Goal: Task Accomplishment & Management: Manage account settings

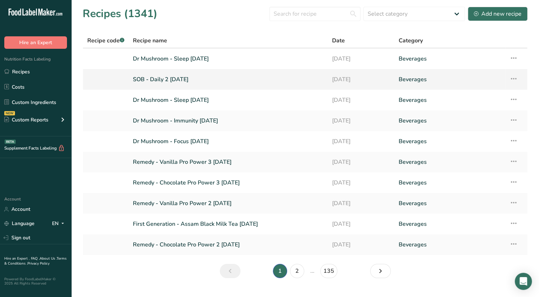
click at [164, 74] on link "SOB - Daily 2 [DATE]" at bounding box center [228, 79] width 190 height 15
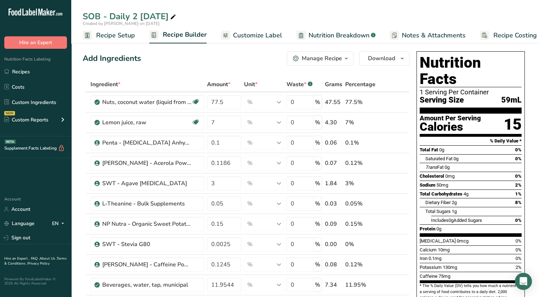
drag, startPoint x: 192, startPoint y: 15, endPoint x: 175, endPoint y: 23, distance: 19.1
click at [176, 16] on icon at bounding box center [173, 17] width 6 height 10
click at [158, 19] on input "SOB - Daily 2 [DATE]" at bounding box center [305, 16] width 445 height 13
type input "SOB - Daily 2 [DATE]"
click at [245, 42] on link "Customize Label" at bounding box center [251, 35] width 61 height 16
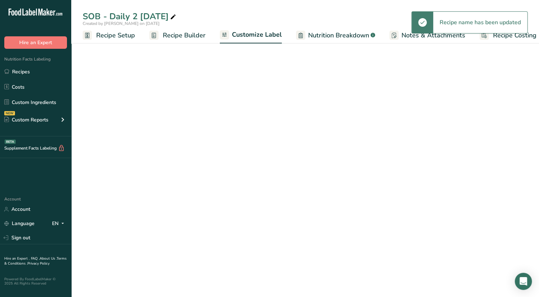
scroll to position [0, 9]
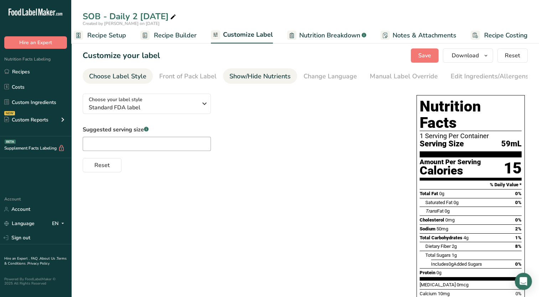
click at [277, 77] on div "Show/Hide Nutrients" at bounding box center [259, 77] width 61 height 10
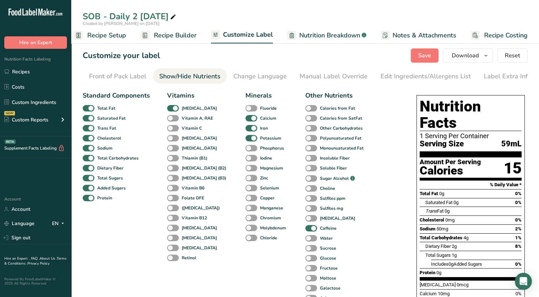
scroll to position [0, 73]
drag, startPoint x: 171, startPoint y: 130, endPoint x: 258, endPoint y: 116, distance: 88.4
click at [172, 130] on span at bounding box center [173, 128] width 12 height 7
click at [172, 130] on input "Vitamin C" at bounding box center [169, 128] width 5 height 5
checkbox input "true"
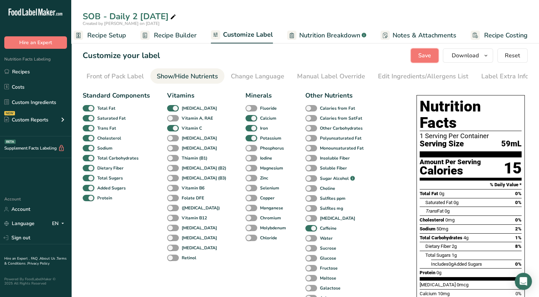
click at [422, 60] on button "Save" at bounding box center [424, 55] width 28 height 14
click at [165, 36] on span "Recipe Builder" at bounding box center [175, 36] width 43 height 10
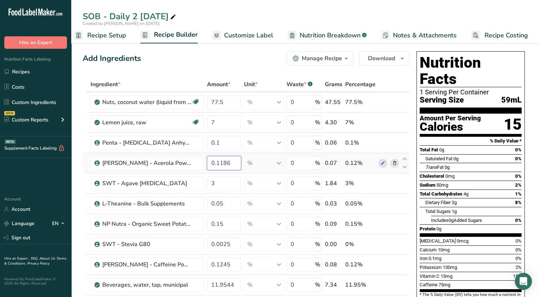
drag, startPoint x: 231, startPoint y: 163, endPoint x: 248, endPoint y: 163, distance: 17.1
click at [248, 163] on tr "[PERSON_NAME] - Acerola Powder 17-20% Vitamin C 0.1186 % Weight Units g kg mg S…" at bounding box center [246, 163] width 326 height 20
click at [218, 163] on input "0.2" at bounding box center [224, 163] width 35 height 14
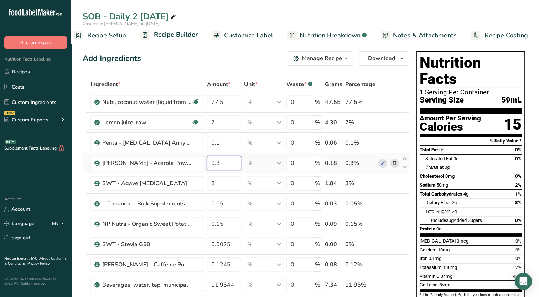
drag, startPoint x: 216, startPoint y: 162, endPoint x: 243, endPoint y: 162, distance: 27.1
click at [243, 162] on tr "[PERSON_NAME] - Acerola Powder 17-20% Vitamin C 0.3 % Weight Units g kg mg See …" at bounding box center [246, 163] width 326 height 20
drag, startPoint x: 216, startPoint y: 164, endPoint x: 231, endPoint y: 162, distance: 14.8
click at [231, 162] on input "0.5" at bounding box center [224, 163] width 35 height 14
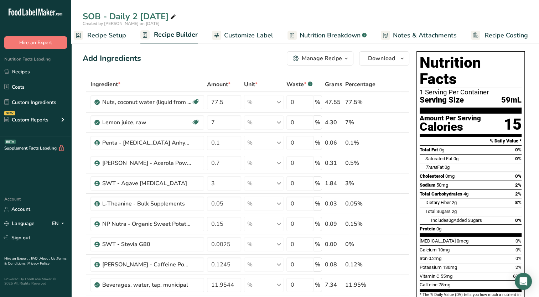
click at [248, 80] on div "Ingredient * Amount * Unit * Waste * .a-a{fill:#347362;}.b-a{fill:#fff;} Grams …" at bounding box center [246, 222] width 326 height 290
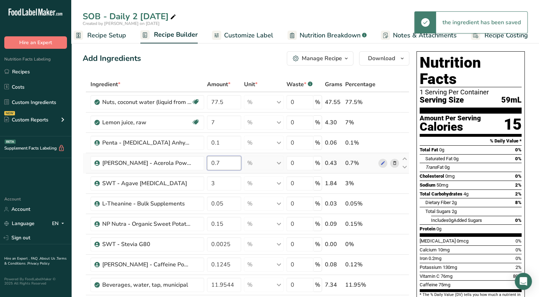
drag, startPoint x: 216, startPoint y: 161, endPoint x: 222, endPoint y: 162, distance: 6.8
click at [222, 162] on input "0.7" at bounding box center [224, 163] width 35 height 14
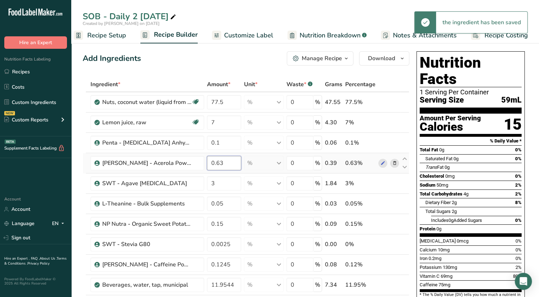
drag, startPoint x: 219, startPoint y: 162, endPoint x: 226, endPoint y: 159, distance: 8.2
click at [226, 160] on input "0.63" at bounding box center [224, 163] width 35 height 14
type input "0.64"
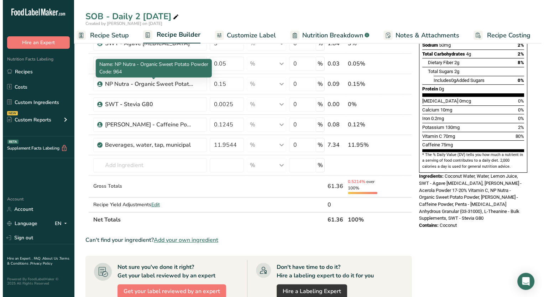
scroll to position [142, 0]
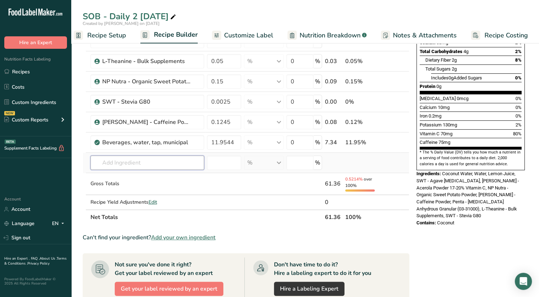
click at [144, 164] on input "text" at bounding box center [147, 163] width 114 height 14
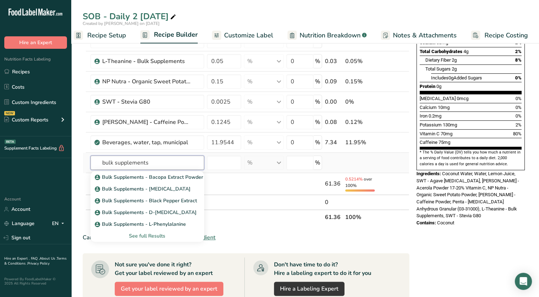
type input "bulk supplements"
click at [137, 232] on div "See full Results" at bounding box center [147, 235] width 102 height 7
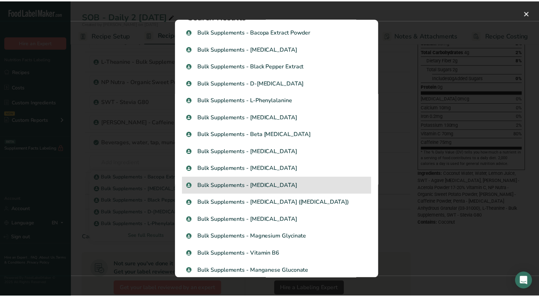
scroll to position [0, 0]
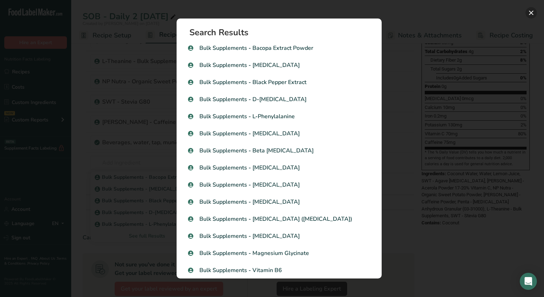
click at [532, 14] on button "Search results modal" at bounding box center [530, 12] width 11 height 11
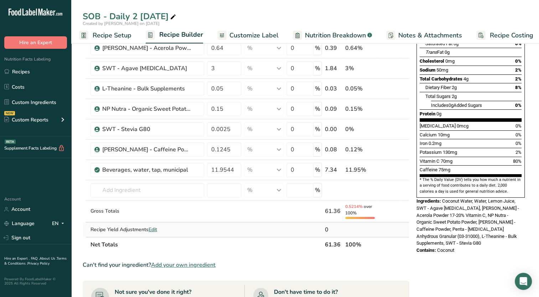
scroll to position [71, 0]
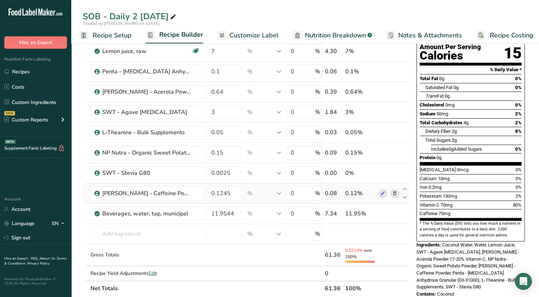
click at [392, 194] on icon at bounding box center [394, 193] width 5 height 7
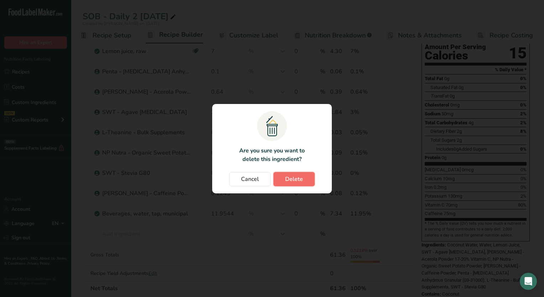
click at [302, 177] on span "Delete" at bounding box center [294, 179] width 18 height 9
type input "11.9544"
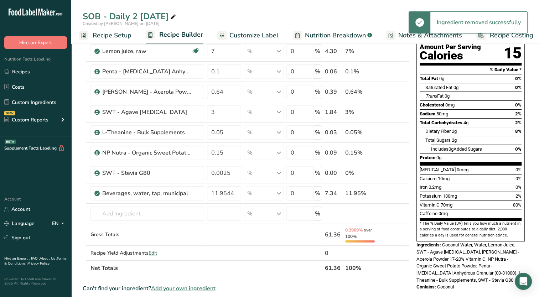
click at [206, 288] on span "Add your own ingredient" at bounding box center [183, 288] width 64 height 9
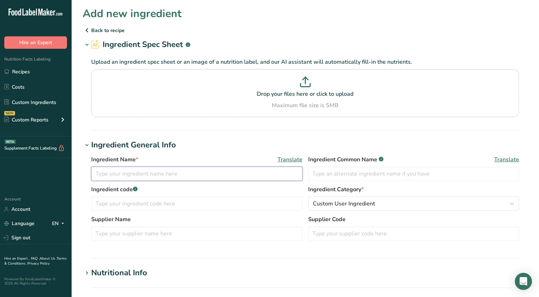
click at [126, 178] on input "text" at bounding box center [196, 174] width 211 height 14
type input "Bulk Supplements - Acerola Cherry Extract"
click at [199, 139] on h1 "Ingredient General Info" at bounding box center [305, 145] width 445 height 12
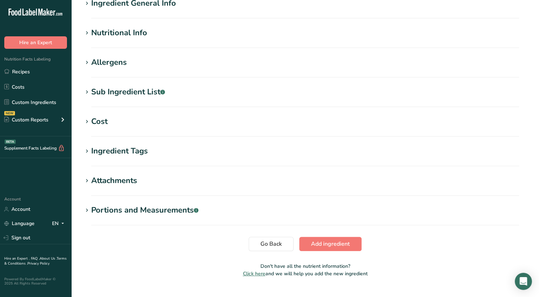
scroll to position [142, 0]
click at [88, 29] on icon at bounding box center [87, 32] width 6 height 10
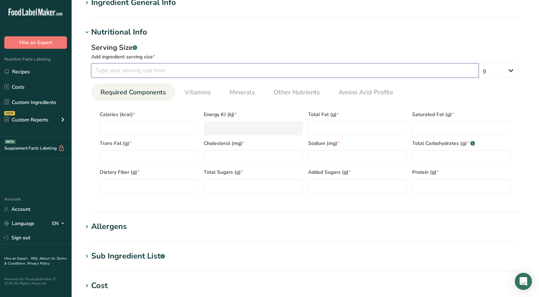
click at [127, 72] on input "number" at bounding box center [284, 70] width 387 height 14
type input "0.5"
click at [156, 126] on input "number" at bounding box center [149, 128] width 98 height 14
type input "0"
type KJ "0"
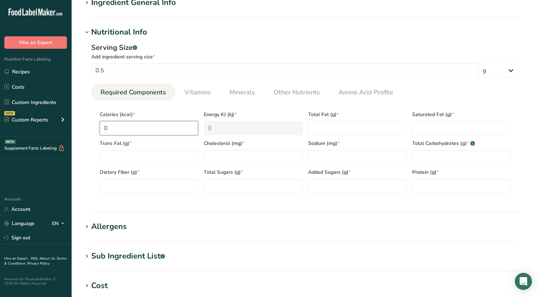
type input "0"
type Fat "0"
type input "0"
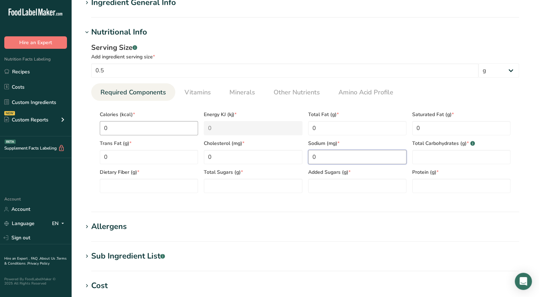
type input "0"
type Carbohydrates "0"
type Fiber "0"
type Sugars "0"
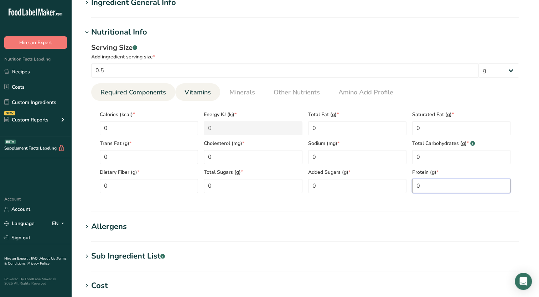
type input "0"
click at [201, 95] on span "Vitamins" at bounding box center [197, 93] width 26 height 10
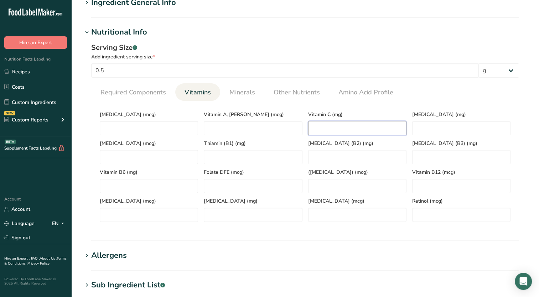
click at [324, 129] on C "number" at bounding box center [357, 128] width 98 height 14
type C "125"
click at [352, 42] on div "Serving Size .a-a{fill:#347362;}.b-a{fill:#fff;}" at bounding box center [305, 47] width 428 height 11
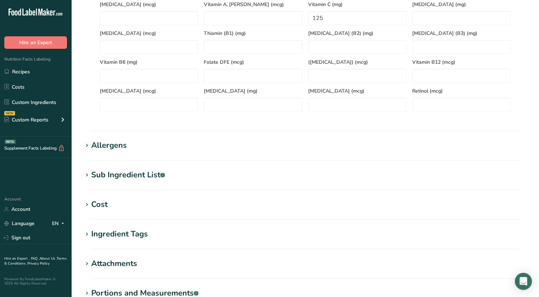
scroll to position [320, 0]
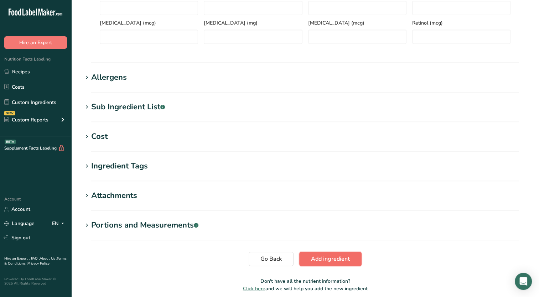
click at [313, 258] on span "Add ingredient" at bounding box center [330, 259] width 39 height 9
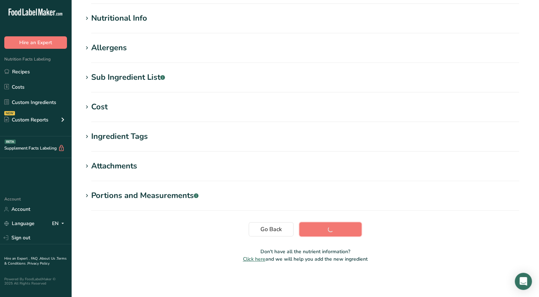
scroll to position [85, 0]
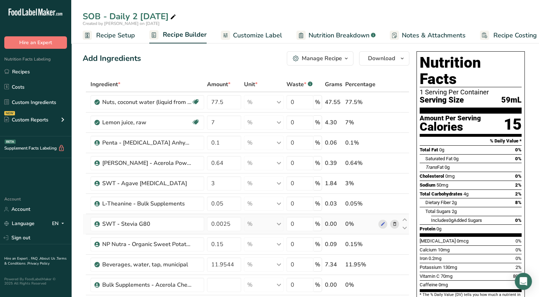
click at [396, 222] on icon at bounding box center [394, 223] width 5 height 7
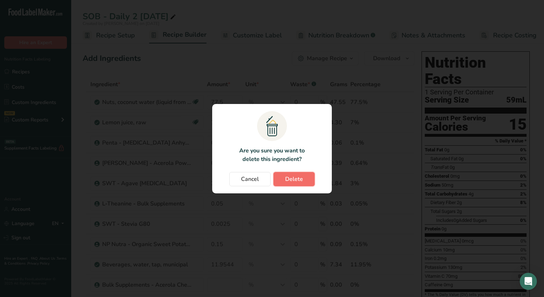
click at [304, 182] on button "Delete" at bounding box center [293, 179] width 41 height 14
type input "0.15"
type input "11.9544"
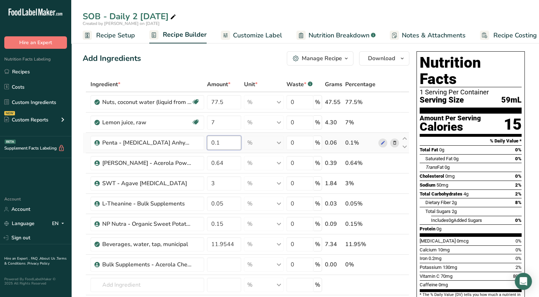
click at [229, 146] on input "0.1" at bounding box center [224, 143] width 35 height 14
click at [232, 163] on div "Ingredient * Amount * Unit * Waste * .a-a{fill:#347362;}.b-a{fill:#fff;} Grams …" at bounding box center [246, 212] width 326 height 270
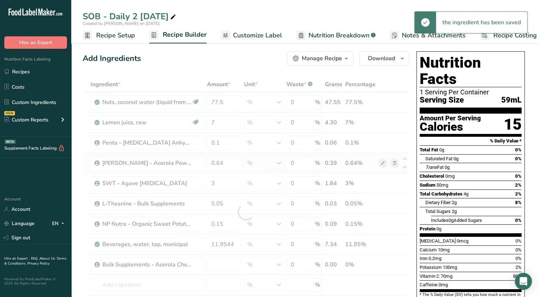
click at [392, 163] on div "Ingredient * Amount * Unit * Waste * .a-a{fill:#347362;}.b-a{fill:#fff;} Grams …" at bounding box center [246, 212] width 326 height 270
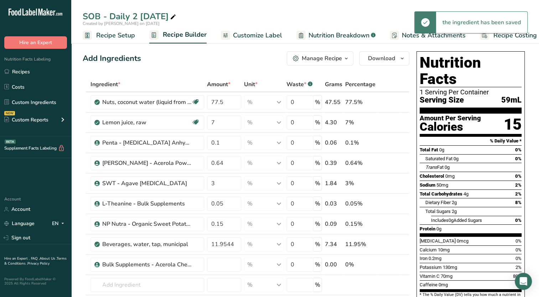
click at [393, 164] on icon at bounding box center [394, 162] width 5 height 7
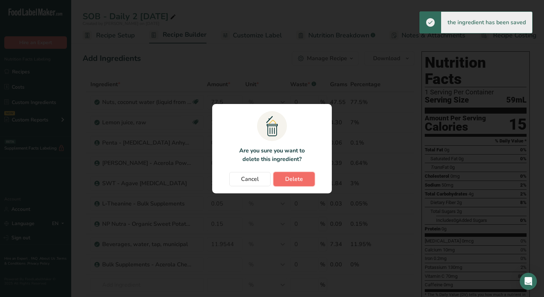
click at [308, 178] on button "Delete" at bounding box center [293, 179] width 41 height 14
type input "3"
type input "0.05"
type input "0.15"
type input "11.9544"
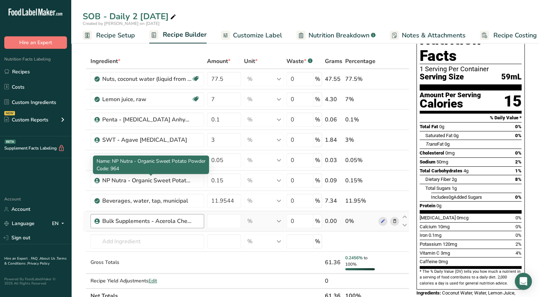
scroll to position [36, 0]
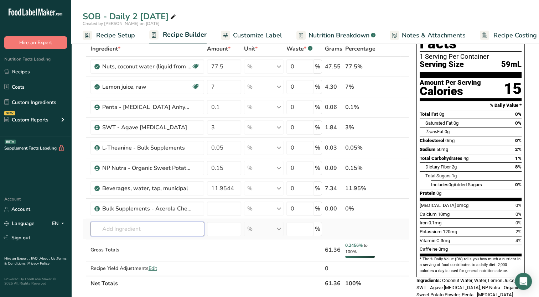
click at [157, 226] on input "text" at bounding box center [147, 229] width 114 height 14
click at [404, 203] on icon at bounding box center [404, 204] width 9 height 5
type input "11.9544"
click at [404, 182] on icon at bounding box center [404, 184] width 9 height 5
type input "0.15"
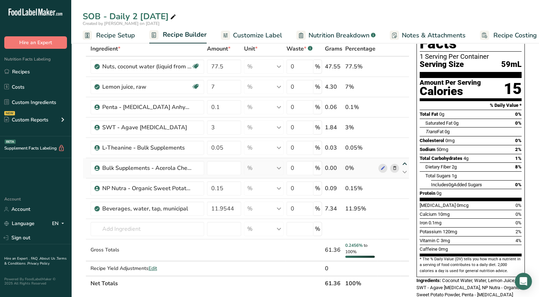
click at [405, 162] on icon at bounding box center [404, 163] width 9 height 5
type input "0.05"
click at [405, 143] on icon at bounding box center [404, 143] width 9 height 5
type input "3"
click at [182, 227] on input "text" at bounding box center [147, 229] width 114 height 14
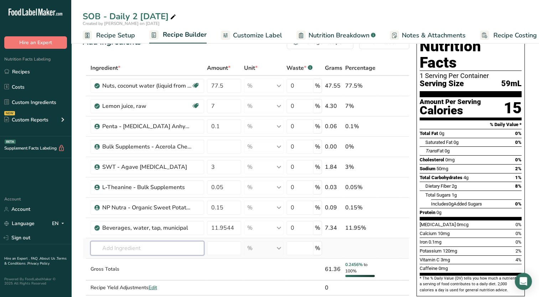
scroll to position [0, 0]
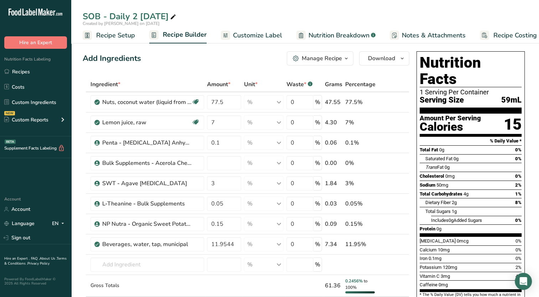
click at [176, 15] on icon at bounding box center [173, 17] width 6 height 10
drag, startPoint x: 138, startPoint y: 16, endPoint x: 131, endPoint y: 22, distance: 9.9
click at [131, 22] on input "SOB - Daily 2 [DATE]" at bounding box center [305, 16] width 445 height 13
type input "SOB - Daily 1 [DATE]"
click at [175, 52] on div "Add Ingredients Manage Recipe Delete Recipe Duplicate Recipe Scale Recipe Save …" at bounding box center [246, 58] width 326 height 14
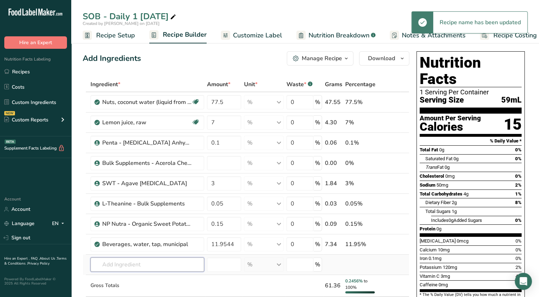
click at [149, 261] on input "text" at bounding box center [147, 264] width 114 height 14
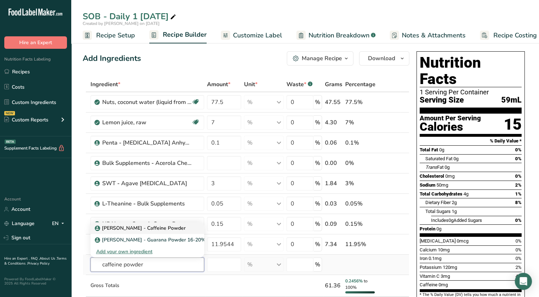
type input "caffeine powder"
click at [152, 228] on p "[PERSON_NAME] - Caffeine Powder" at bounding box center [140, 227] width 89 height 7
type input "[PERSON_NAME] - Caffeine Powder"
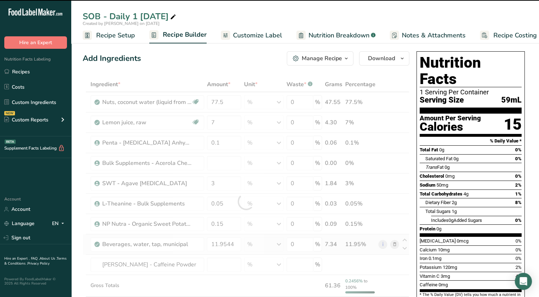
type input "0"
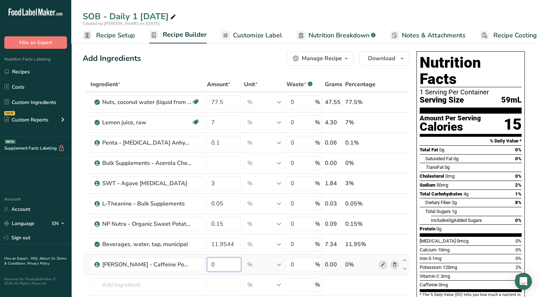
click at [222, 265] on input "0" at bounding box center [224, 264] width 35 height 14
type input "0.124500"
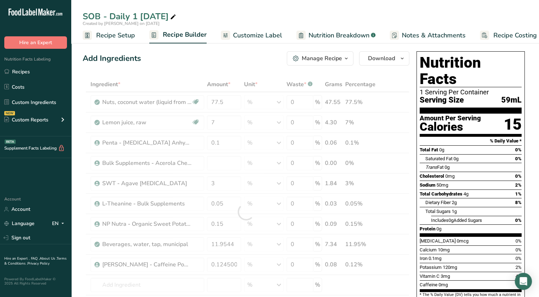
click at [470, 254] on div "Iron 0.1mg 0%" at bounding box center [470, 258] width 102 height 9
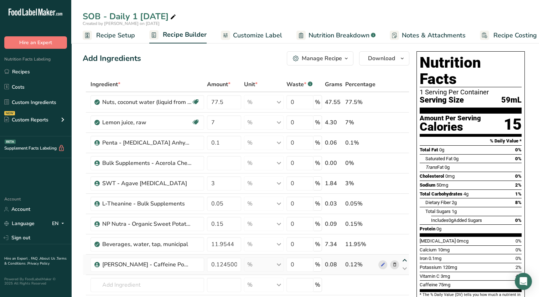
click at [405, 258] on icon at bounding box center [404, 260] width 9 height 5
type input "0.1245"
type input "11.9544"
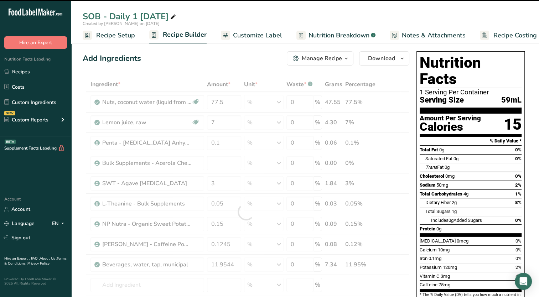
click at [219, 163] on div at bounding box center [246, 212] width 326 height 270
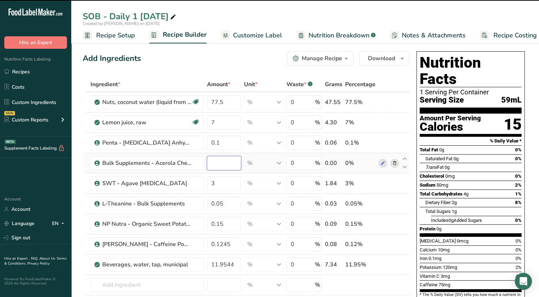
click at [219, 164] on input "number" at bounding box center [224, 163] width 35 height 14
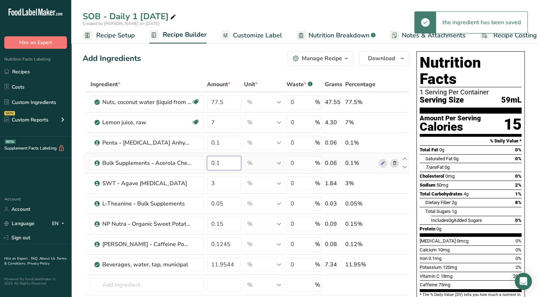
drag, startPoint x: 215, startPoint y: 164, endPoint x: 224, endPoint y: 163, distance: 8.6
click at [224, 163] on input "0.1" at bounding box center [224, 163] width 35 height 14
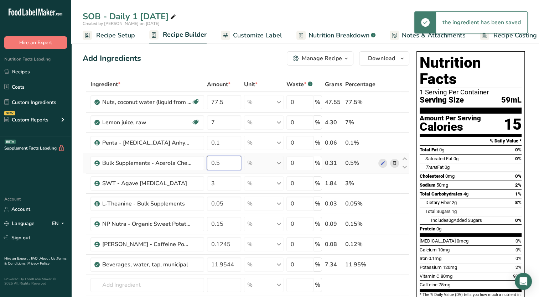
click at [219, 162] on input "0.5" at bounding box center [224, 163] width 35 height 14
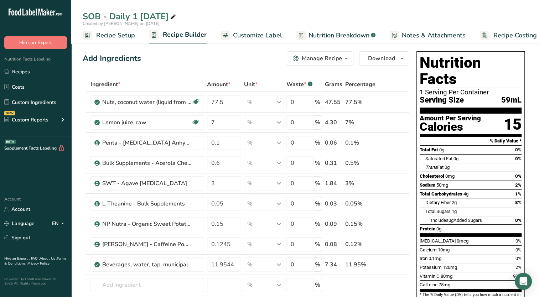
click at [220, 163] on input "0.6" at bounding box center [224, 163] width 35 height 14
click at [209, 59] on div "Add Ingredients Manage Recipe Delete Recipe Duplicate Recipe Scale Recipe Save …" at bounding box center [246, 58] width 326 height 14
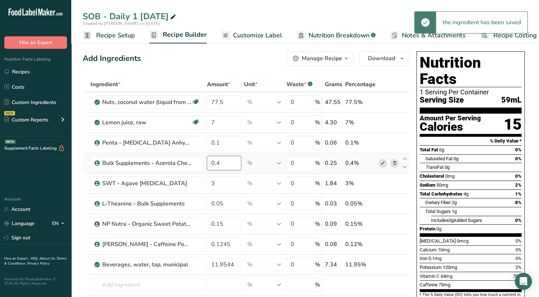
click at [221, 161] on input "0.4" at bounding box center [224, 163] width 35 height 14
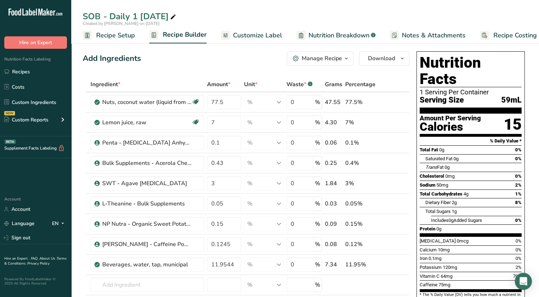
click at [220, 59] on div "Add Ingredients Manage Recipe Delete Recipe Duplicate Recipe Scale Recipe Save …" at bounding box center [246, 58] width 326 height 14
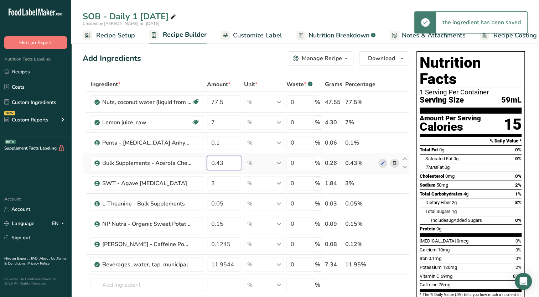
click at [226, 164] on input "0.43" at bounding box center [224, 163] width 35 height 14
click at [245, 64] on div "Add Ingredients Manage Recipe Delete Recipe Duplicate Recipe Scale Recipe Save …" at bounding box center [246, 58] width 326 height 14
drag, startPoint x: 222, startPoint y: 164, endPoint x: 248, endPoint y: 167, distance: 26.1
click at [248, 167] on tr "Bulk Supplements - Acerola Cherry Extract 0.431 % Weight Units g kg mg See more…" at bounding box center [246, 163] width 326 height 20
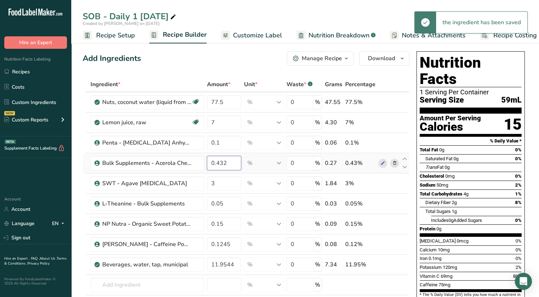
drag, startPoint x: 229, startPoint y: 164, endPoint x: 239, endPoint y: 166, distance: 10.0
click at [240, 166] on input "0.432" at bounding box center [224, 163] width 35 height 14
type input "0.435"
click at [443, 164] on span "Trans Fat" at bounding box center [434, 166] width 18 height 5
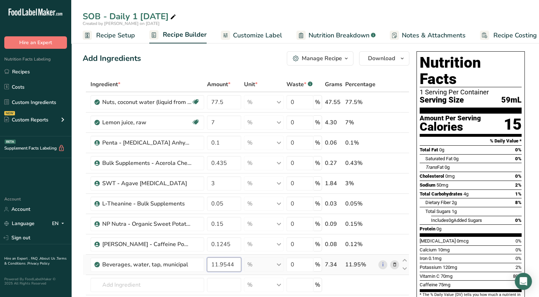
drag, startPoint x: 219, startPoint y: 264, endPoint x: 242, endPoint y: 262, distance: 24.0
click at [242, 262] on tr "Beverages, water, tap, municipal 11.9544 % Portions 1 fl oz 1 bottle 8 fl oz 1 …" at bounding box center [246, 265] width 326 height 20
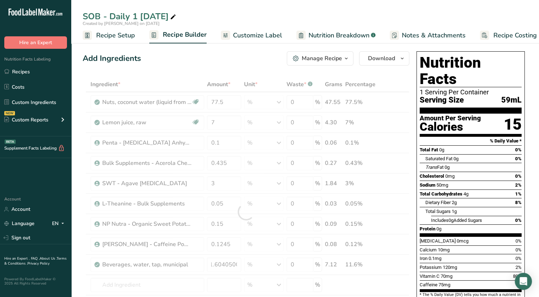
click at [503, 180] on div "Sodium 50mg 2%" at bounding box center [470, 184] width 102 height 9
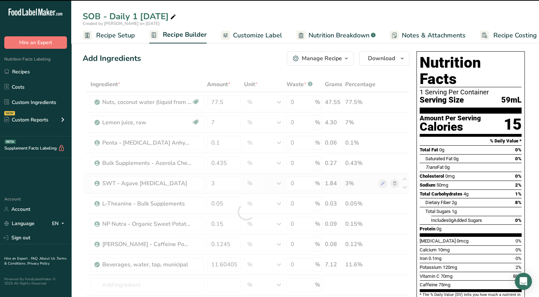
type input "11.6041"
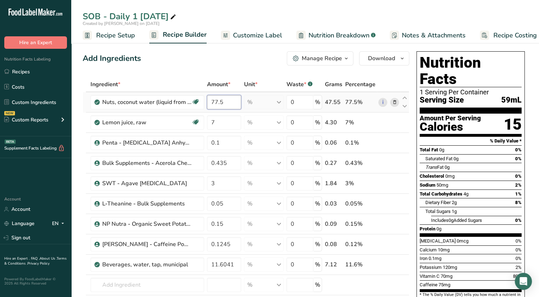
drag, startPoint x: 225, startPoint y: 104, endPoint x: 214, endPoint y: 110, distance: 12.9
click at [214, 110] on td "77.5" at bounding box center [223, 102] width 37 height 20
click at [219, 105] on input "78" at bounding box center [224, 102] width 35 height 14
type input "79"
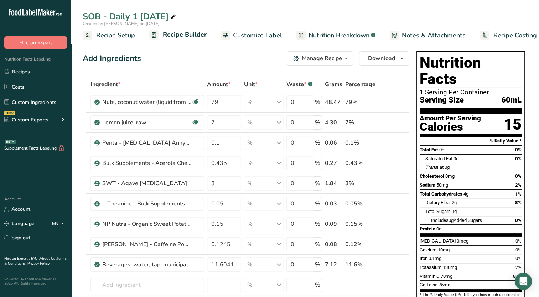
click at [313, 40] on link "Nutrition Breakdown .a-a{fill:#347362;}.b-a{fill:#fff;}" at bounding box center [335, 35] width 79 height 16
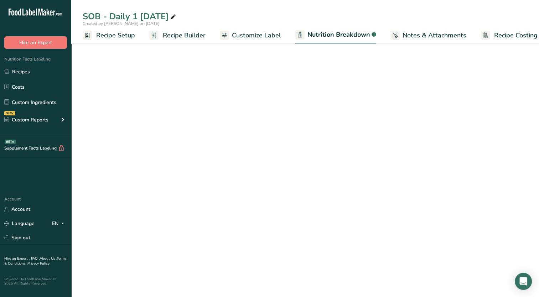
scroll to position [0, 10]
select select "Calories"
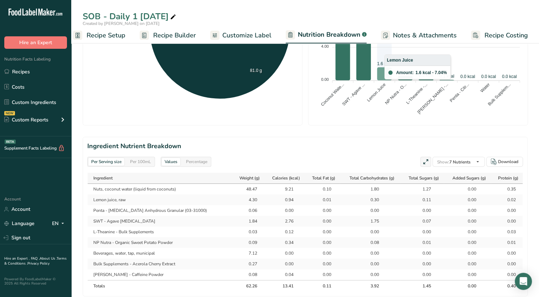
scroll to position [320, 0]
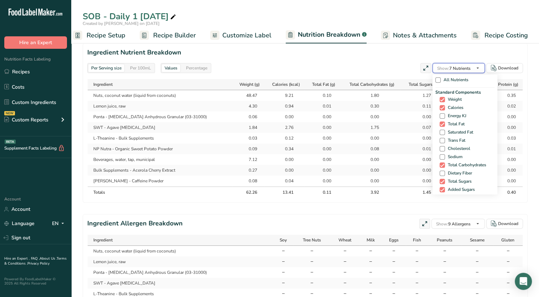
click at [448, 70] on span "Show: 7 Nutrients" at bounding box center [453, 68] width 33 height 9
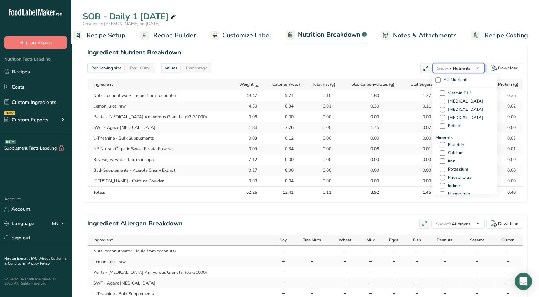
scroll to position [249, 0]
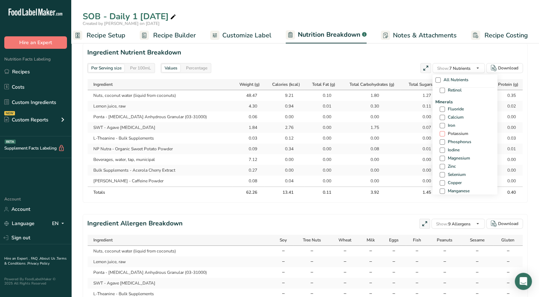
click at [439, 132] on span at bounding box center [441, 133] width 5 height 5
click at [439, 132] on input "Potassium" at bounding box center [441, 133] width 5 height 5
checkbox input "true"
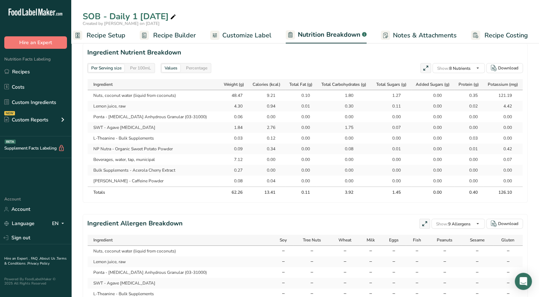
click at [164, 38] on span "Recipe Builder" at bounding box center [174, 36] width 43 height 10
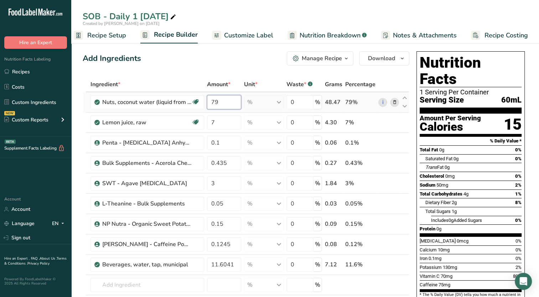
drag, startPoint x: 215, startPoint y: 102, endPoint x: 225, endPoint y: 103, distance: 9.3
click at [225, 103] on input "79" at bounding box center [224, 102] width 35 height 14
type input "78.5"
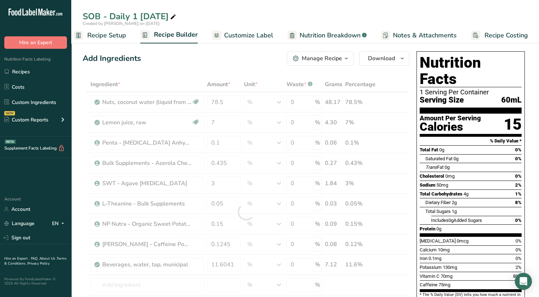
click at [239, 63] on div "Add Ingredients Manage Recipe Delete Recipe Duplicate Recipe Scale Recipe Save …" at bounding box center [246, 58] width 326 height 14
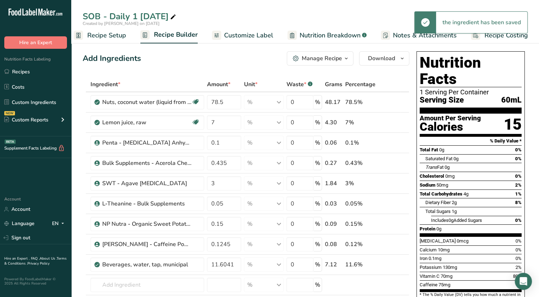
click at [316, 36] on span "Nutrition Breakdown" at bounding box center [329, 36] width 61 height 10
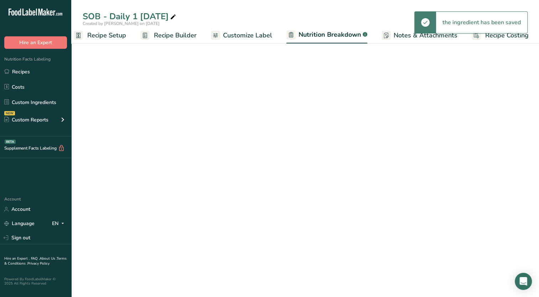
scroll to position [0, 10]
select select "Calories"
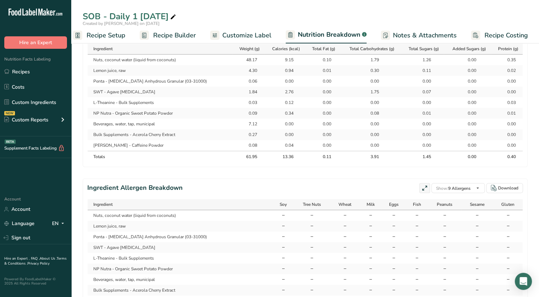
scroll to position [285, 0]
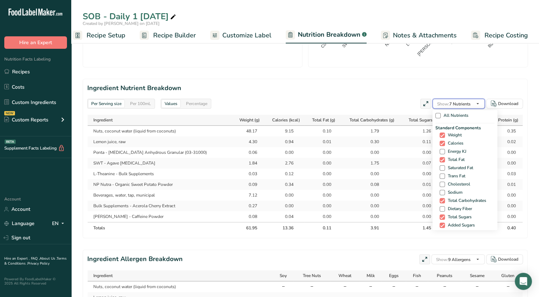
click at [448, 105] on span "Show:" at bounding box center [443, 104] width 12 height 6
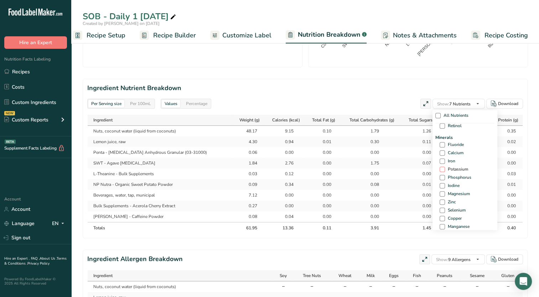
click at [442, 170] on span at bounding box center [441, 169] width 5 height 5
click at [442, 170] on input "Potassium" at bounding box center [441, 169] width 5 height 5
checkbox input "true"
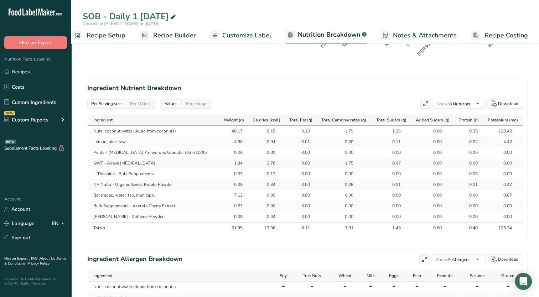
click at [341, 95] on section "Ingredient Nutrient Breakdown Per Serving size Per 100mL Values Percentage Show…" at bounding box center [305, 158] width 445 height 159
click at [165, 39] on span "Recipe Builder" at bounding box center [174, 36] width 43 height 10
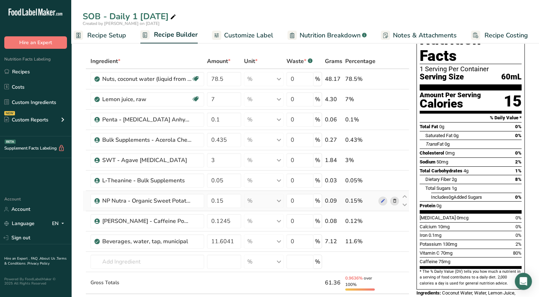
scroll to position [36, 0]
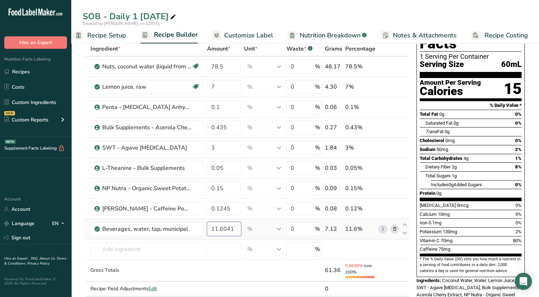
drag, startPoint x: 214, startPoint y: 228, endPoint x: 249, endPoint y: 236, distance: 36.0
click at [249, 236] on tr "Beverages, water, tap, municipal 11.6041 % Portions 1 fl oz 1 bottle 8 fl oz 1 …" at bounding box center [246, 229] width 326 height 20
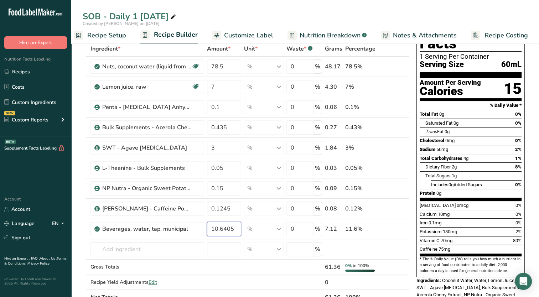
type input "10.6405"
click at [441, 156] on span "Total Carbohydrates" at bounding box center [440, 158] width 43 height 5
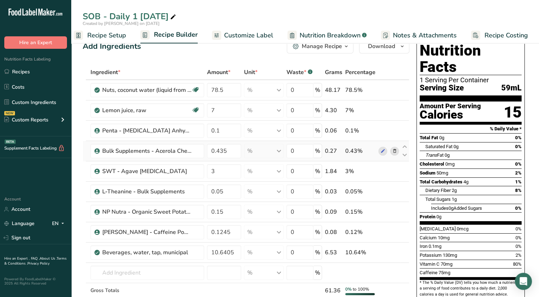
scroll to position [0, 0]
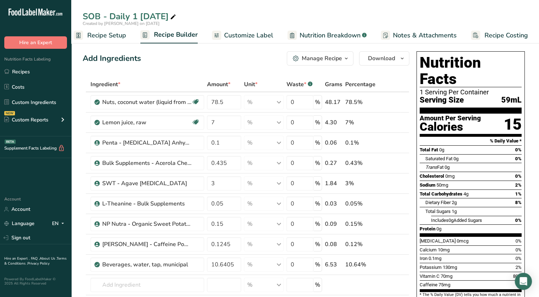
click at [176, 19] on icon at bounding box center [173, 17] width 6 height 10
drag, startPoint x: 140, startPoint y: 15, endPoint x: 133, endPoint y: 17, distance: 6.6
click at [133, 17] on input "SOB - Daily 1 [DATE]" at bounding box center [305, 16] width 445 height 13
click at [183, 16] on input "SOB - Daily [DATE]" at bounding box center [305, 16] width 445 height 13
type input "SOB - Daily [DATE] Base"
